Goal: Information Seeking & Learning: Find specific fact

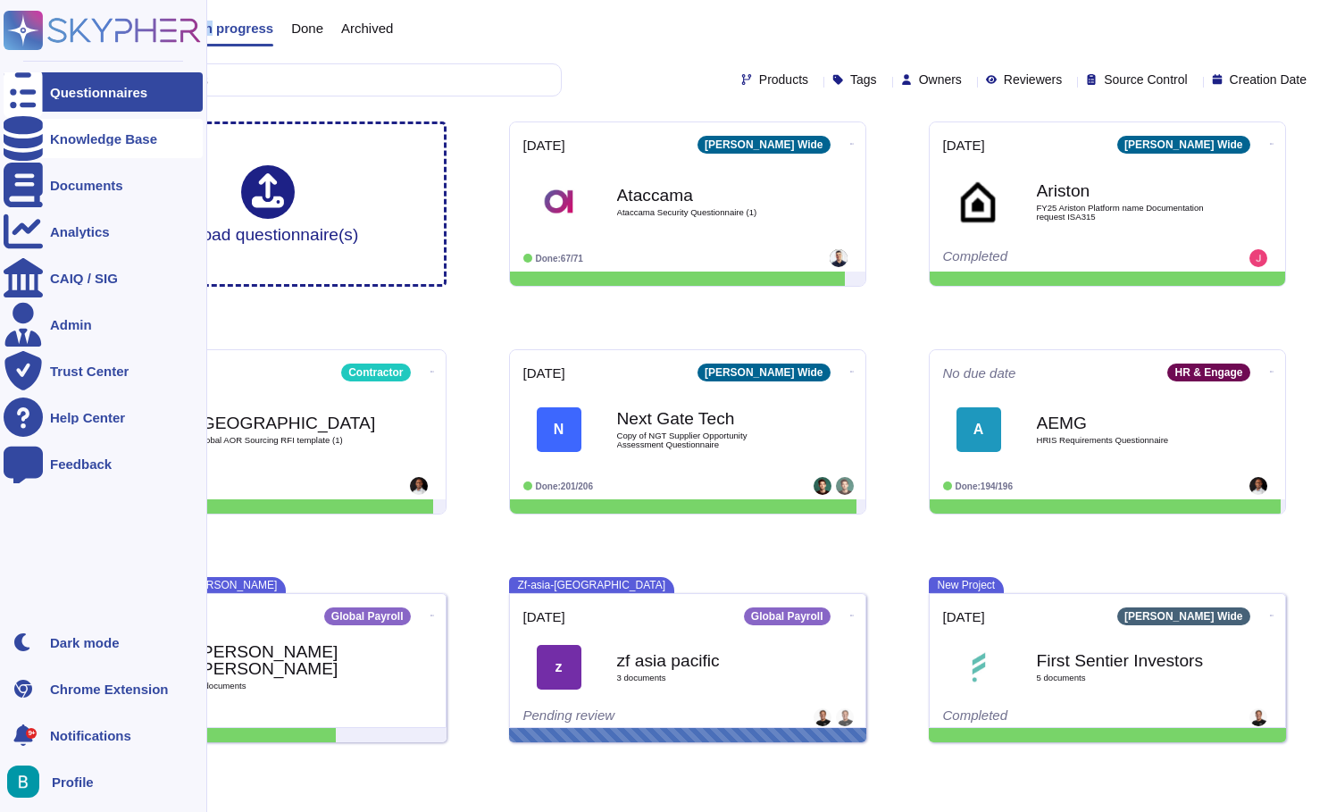
click at [21, 149] on div at bounding box center [23, 138] width 39 height 39
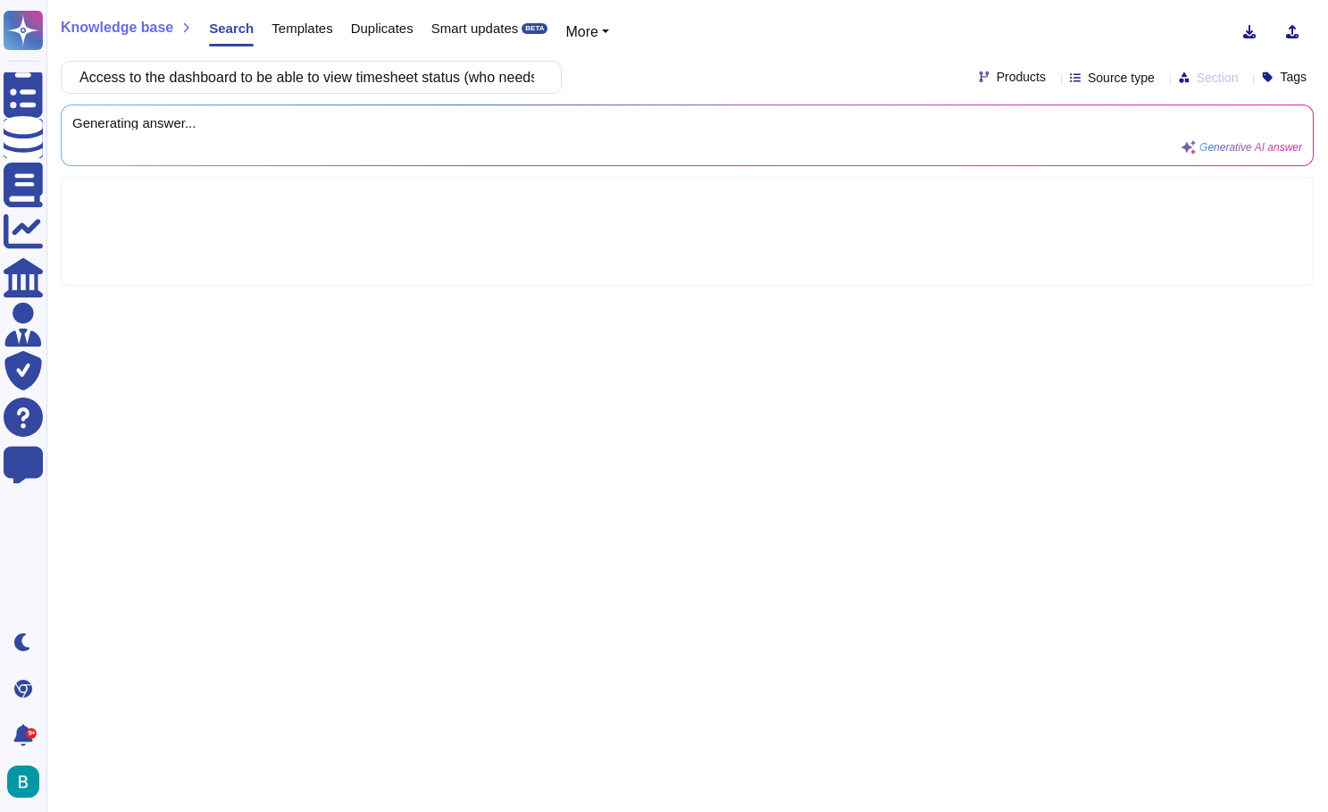
scroll to position [0, 1787]
click at [756, 33] on div "Knowledge base Search Templates Duplicates Smart updates BETA More" at bounding box center [681, 32] width 1240 height 36
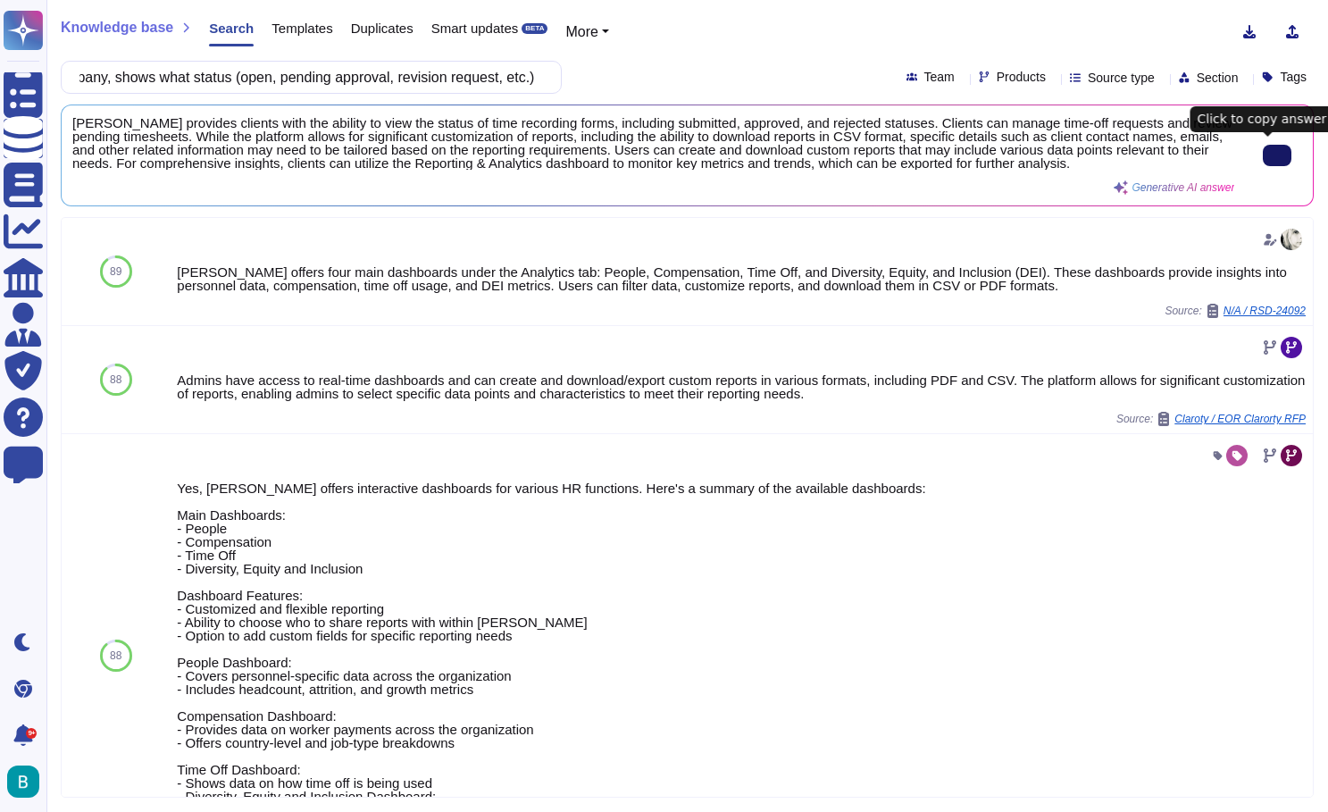
click at [419, 88] on input "Access to the dashboard to be able to view timesheet status (who needs to submi…" at bounding box center [307, 77] width 472 height 31
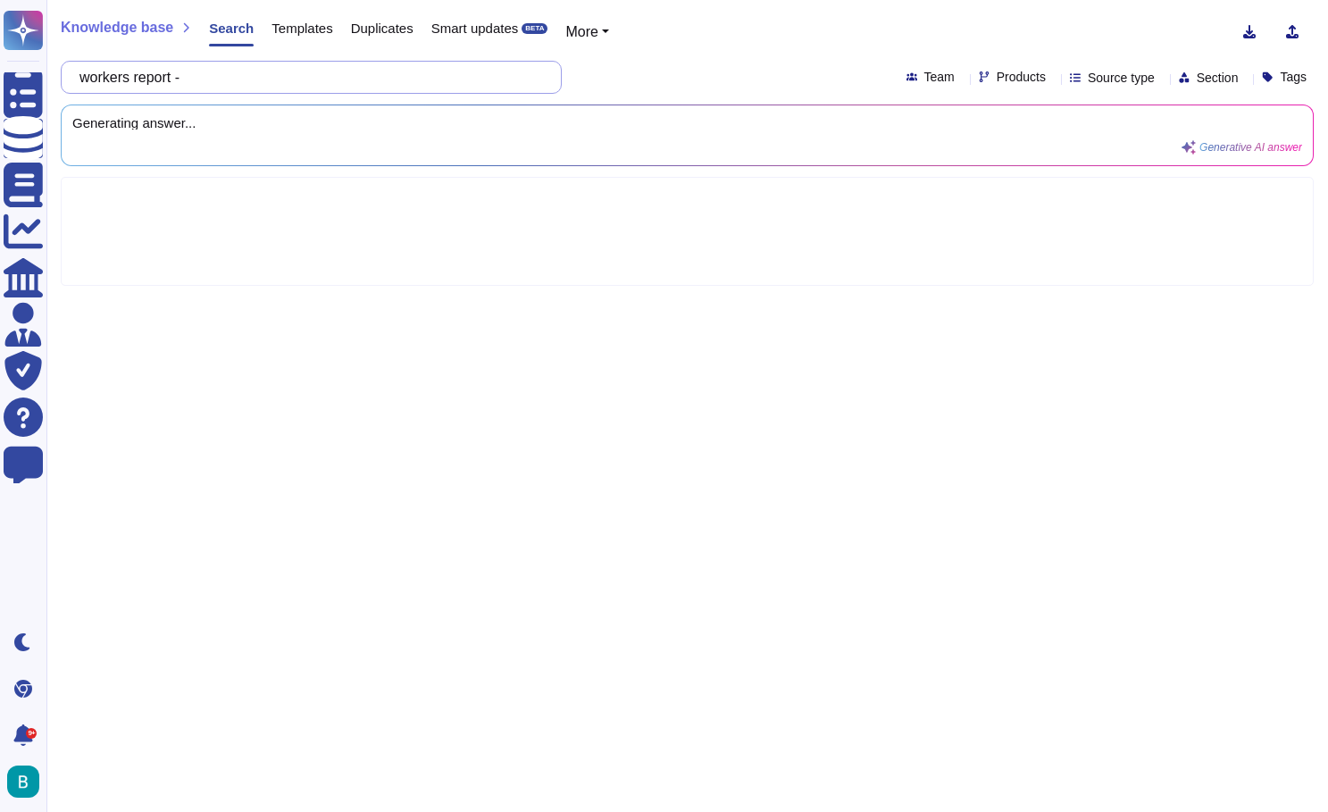
paste input "Timesheet w/e date, Client name, IM Name, Classification (if Inc or Sole prop),…"
type input "workers report - Timesheet w/e date, Client name, IM Name, Classification (if I…"
click at [687, 55] on div "Knowledge base Search Templates Duplicates Smart updates BETA More workers repo…" at bounding box center [687, 406] width 1282 height 812
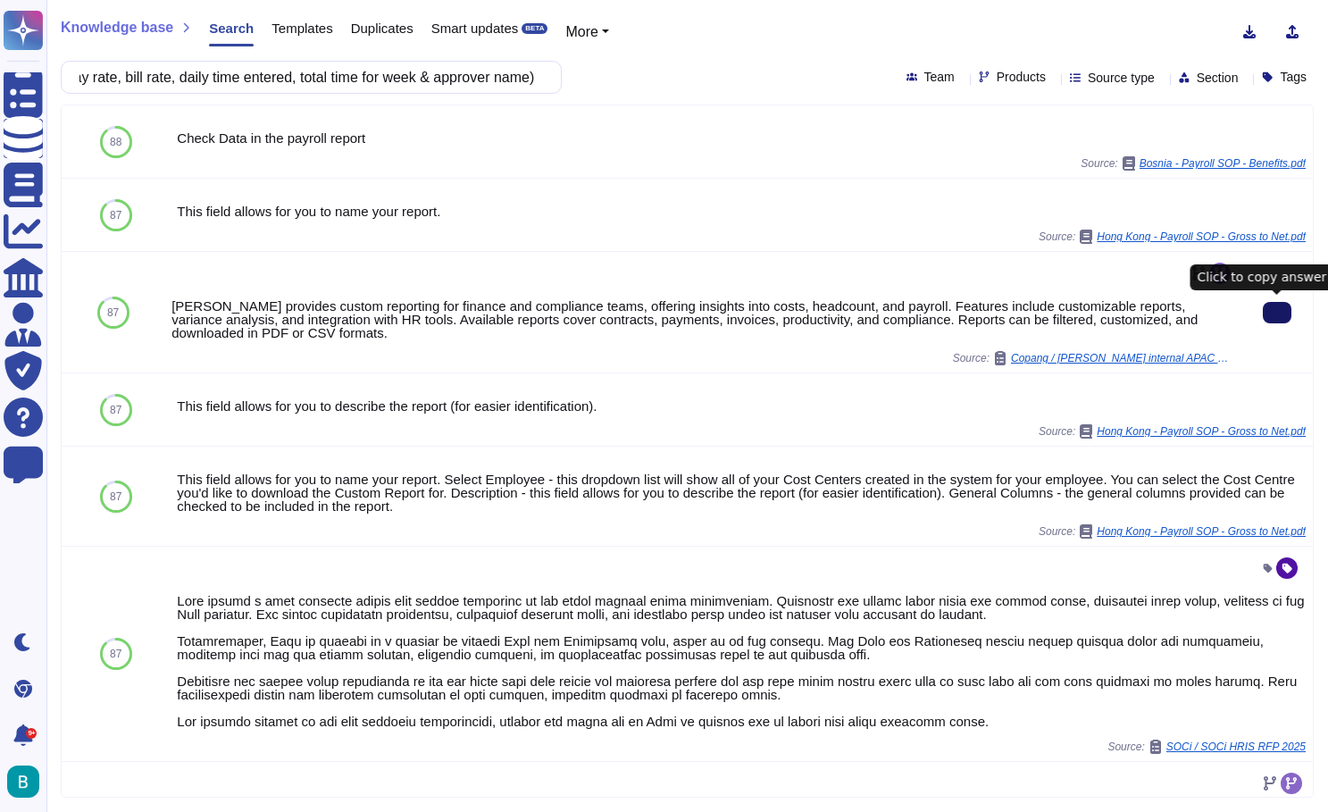
click at [1277, 313] on icon at bounding box center [1277, 313] width 0 height 0
